Goal: Navigation & Orientation: Understand site structure

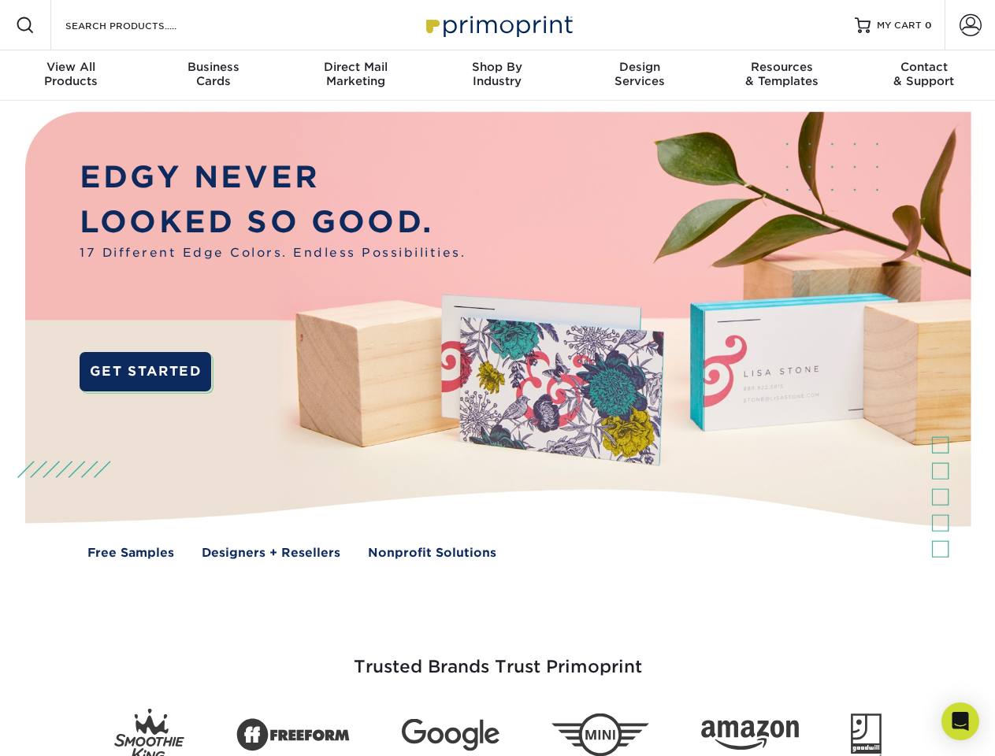
click at [497, 378] on img at bounding box center [497, 347] width 984 height 492
click at [25, 25] on span at bounding box center [25, 25] width 19 height 19
click at [969, 25] on span at bounding box center [970, 25] width 22 height 22
click at [71, 76] on div "View All Products" at bounding box center [71, 74] width 142 height 28
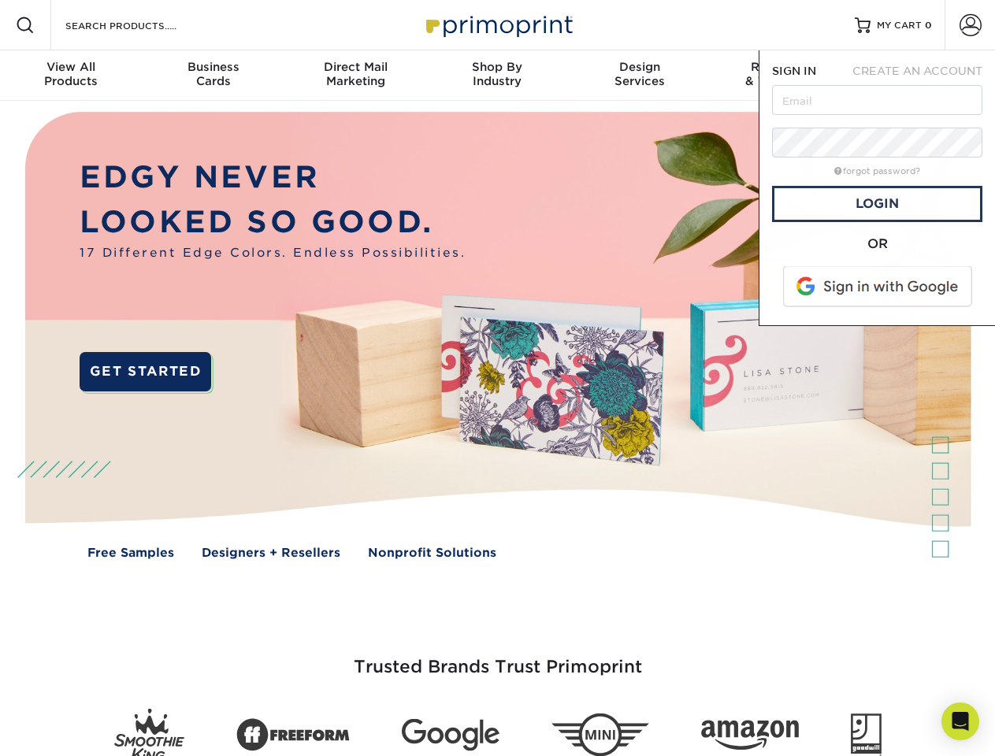
click at [213, 76] on div "Business Cards" at bounding box center [213, 74] width 142 height 28
click at [355, 76] on div "Direct Mail Marketing" at bounding box center [355, 74] width 142 height 28
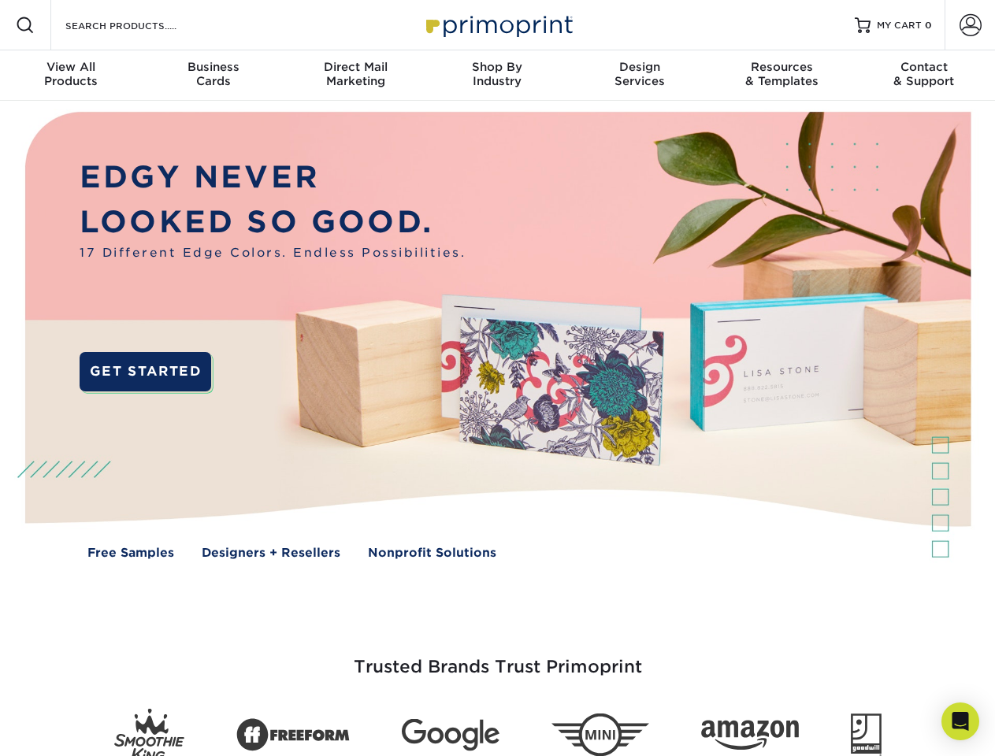
click at [497, 76] on div "Shop By Industry" at bounding box center [497, 74] width 142 height 28
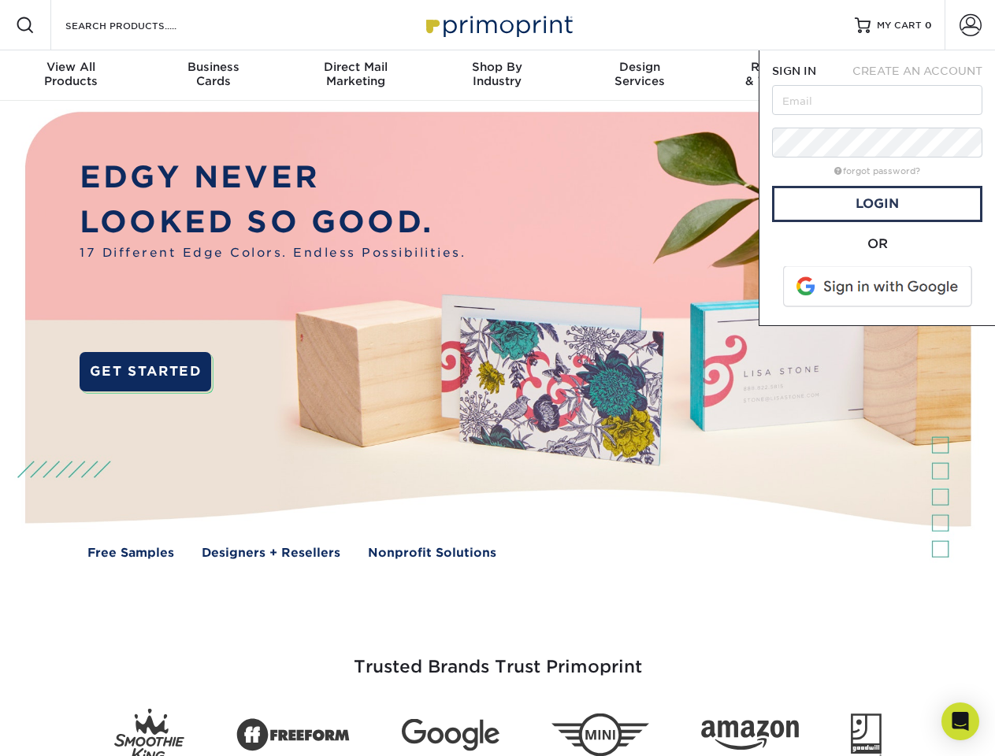
click at [639, 76] on div "Design Services" at bounding box center [640, 74] width 142 height 28
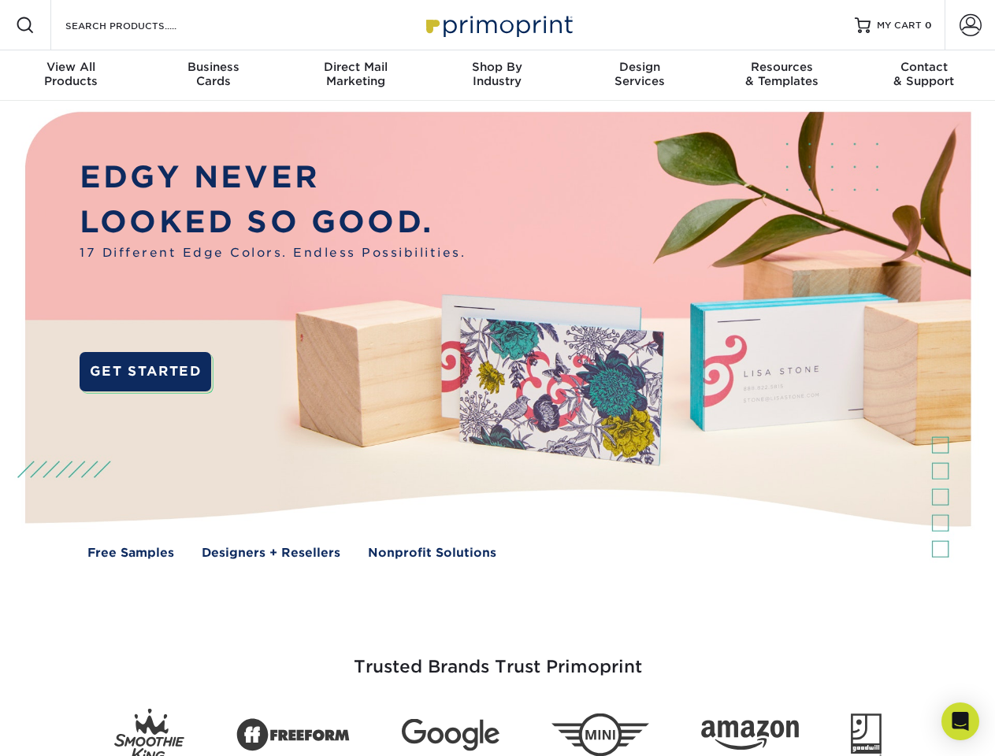
click at [781, 76] on span "SIGN IN" at bounding box center [794, 71] width 44 height 13
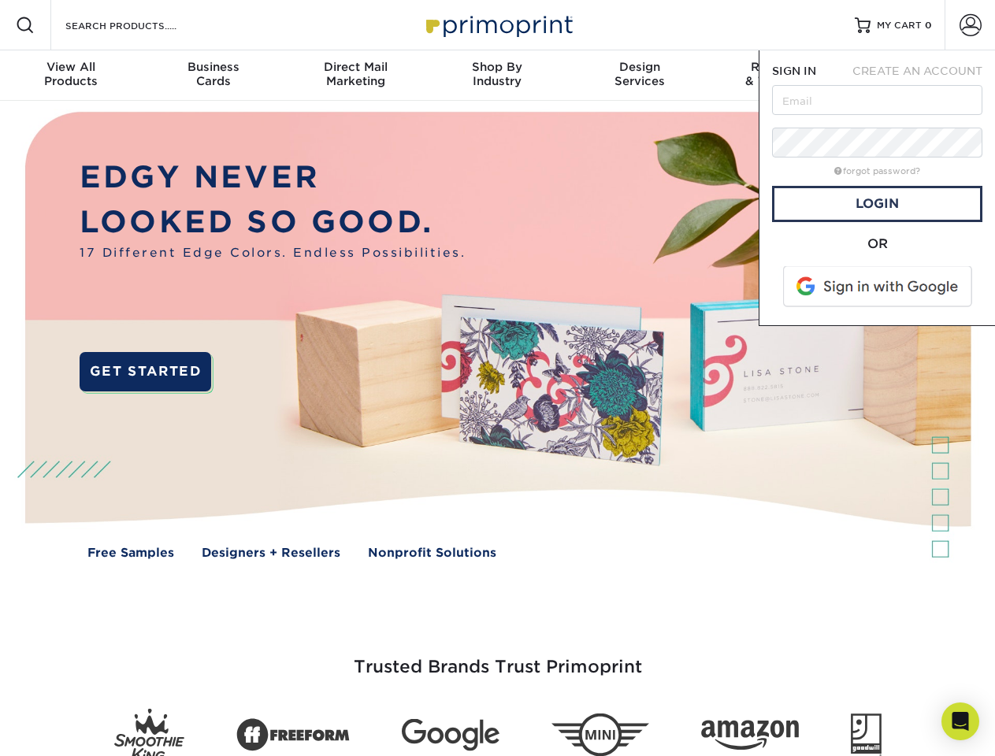
click at [924, 76] on nav "Resources Menu Search Products Account SIGN IN CREATE AN ACCOUNT forgot passwor…" at bounding box center [497, 50] width 995 height 101
